Goal: Find specific page/section: Find specific page/section

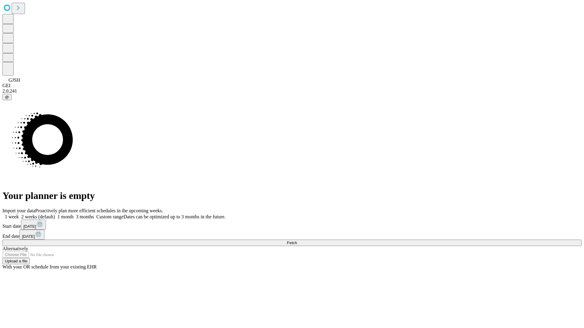
click at [297, 241] on span "Fetch" at bounding box center [292, 243] width 10 height 5
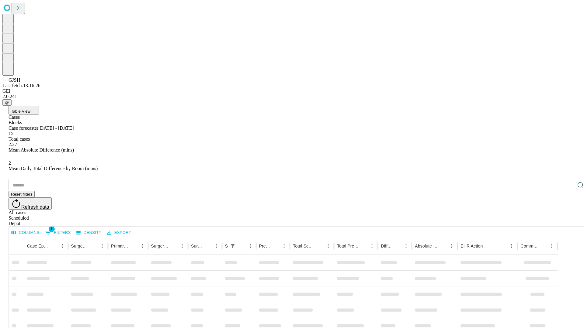
click at [568, 221] on div "Depot" at bounding box center [298, 223] width 579 height 5
